Goal: Task Accomplishment & Management: Manage account settings

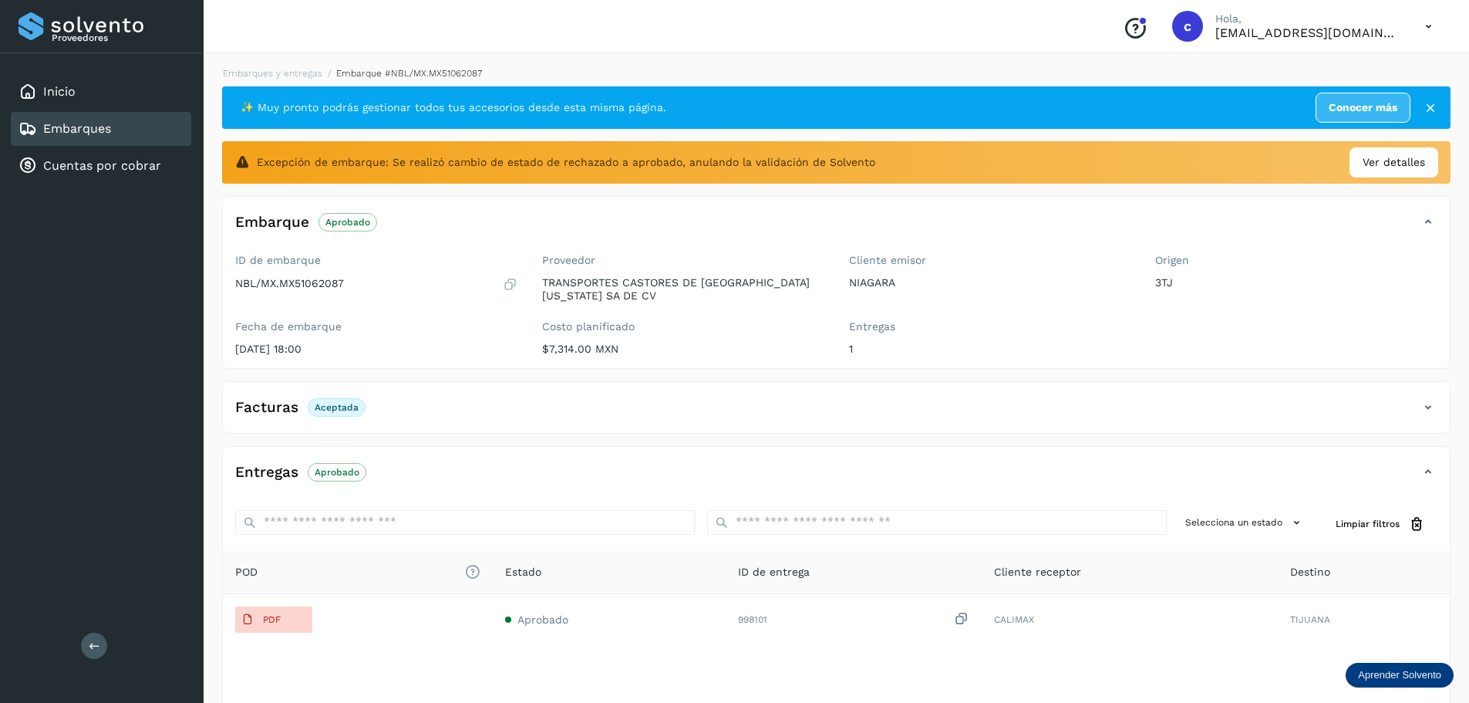
click at [68, 128] on link "Embarques" at bounding box center [77, 128] width 68 height 15
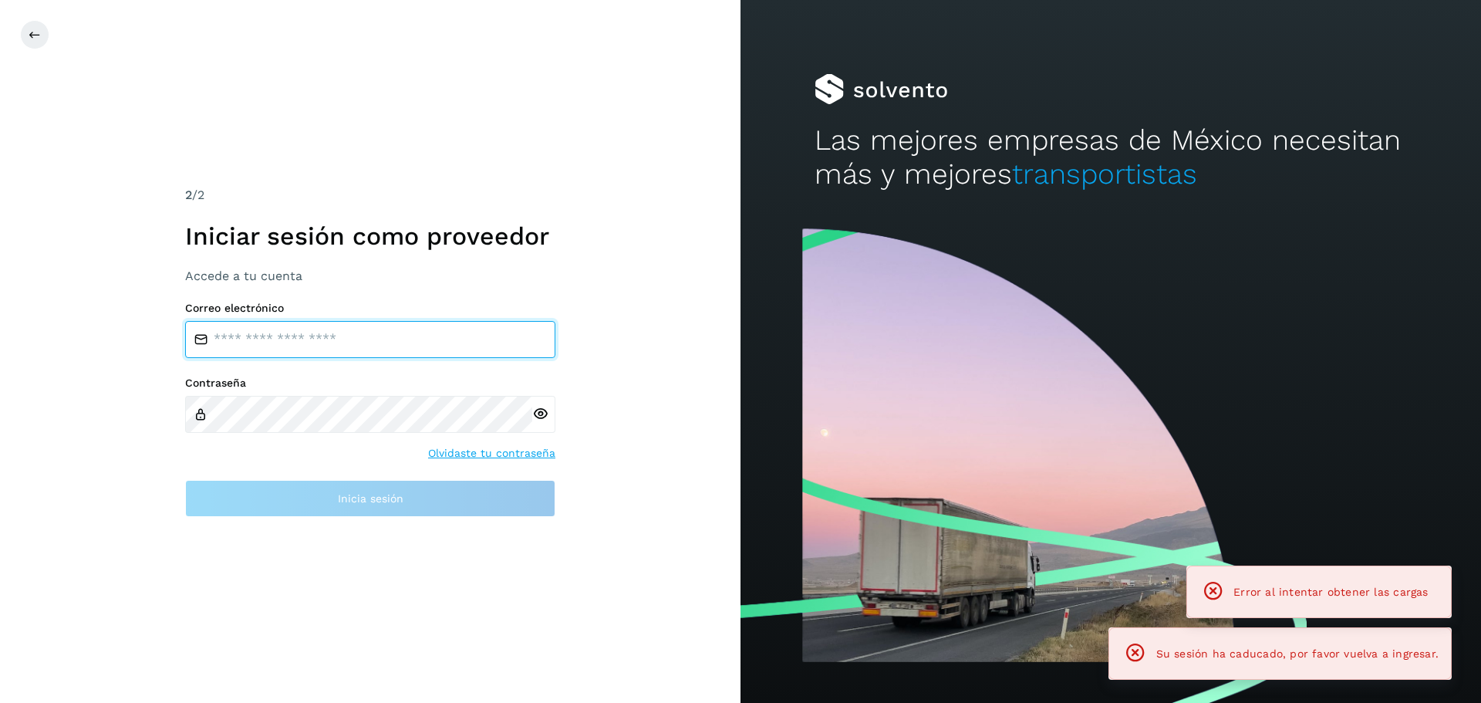
type input "**********"
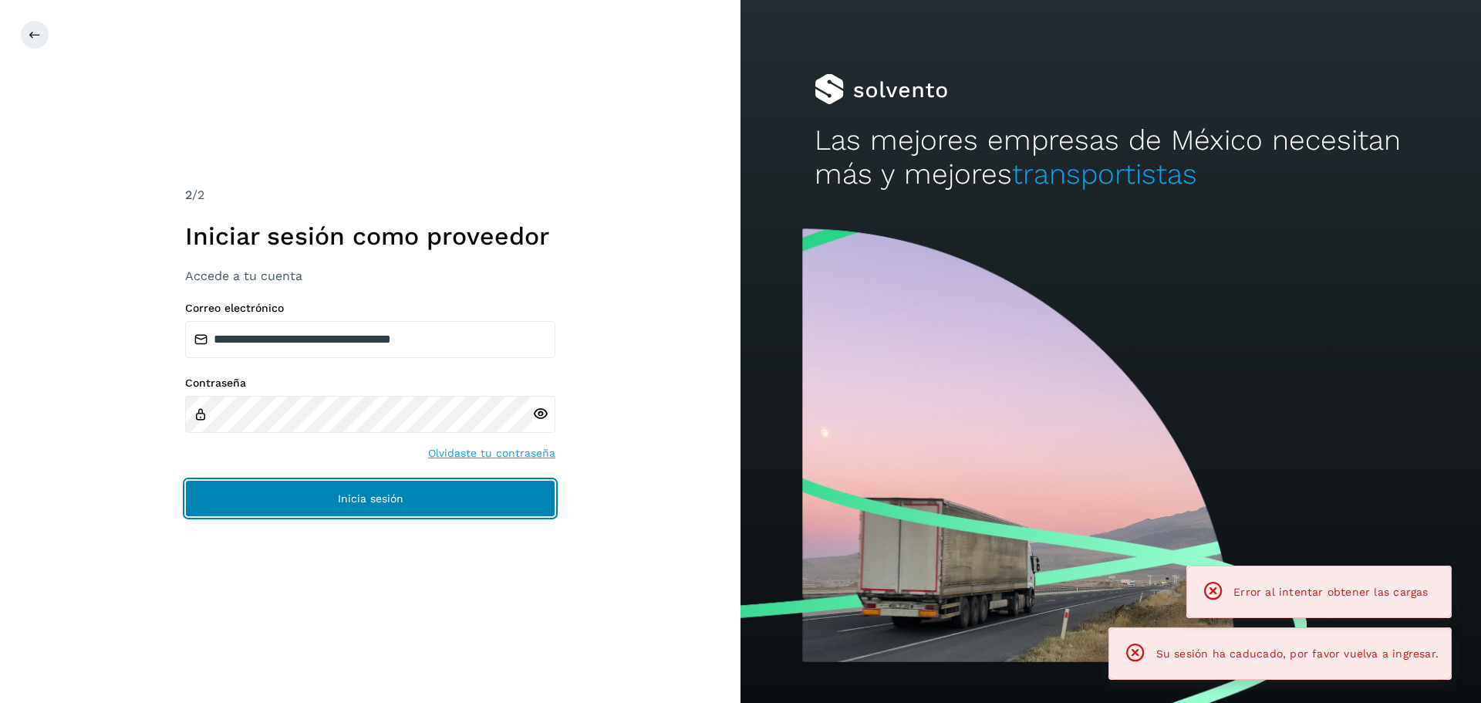
click at [366, 499] on span "Inicia sesión" at bounding box center [371, 498] width 66 height 11
